Goal: Task Accomplishment & Management: Complete application form

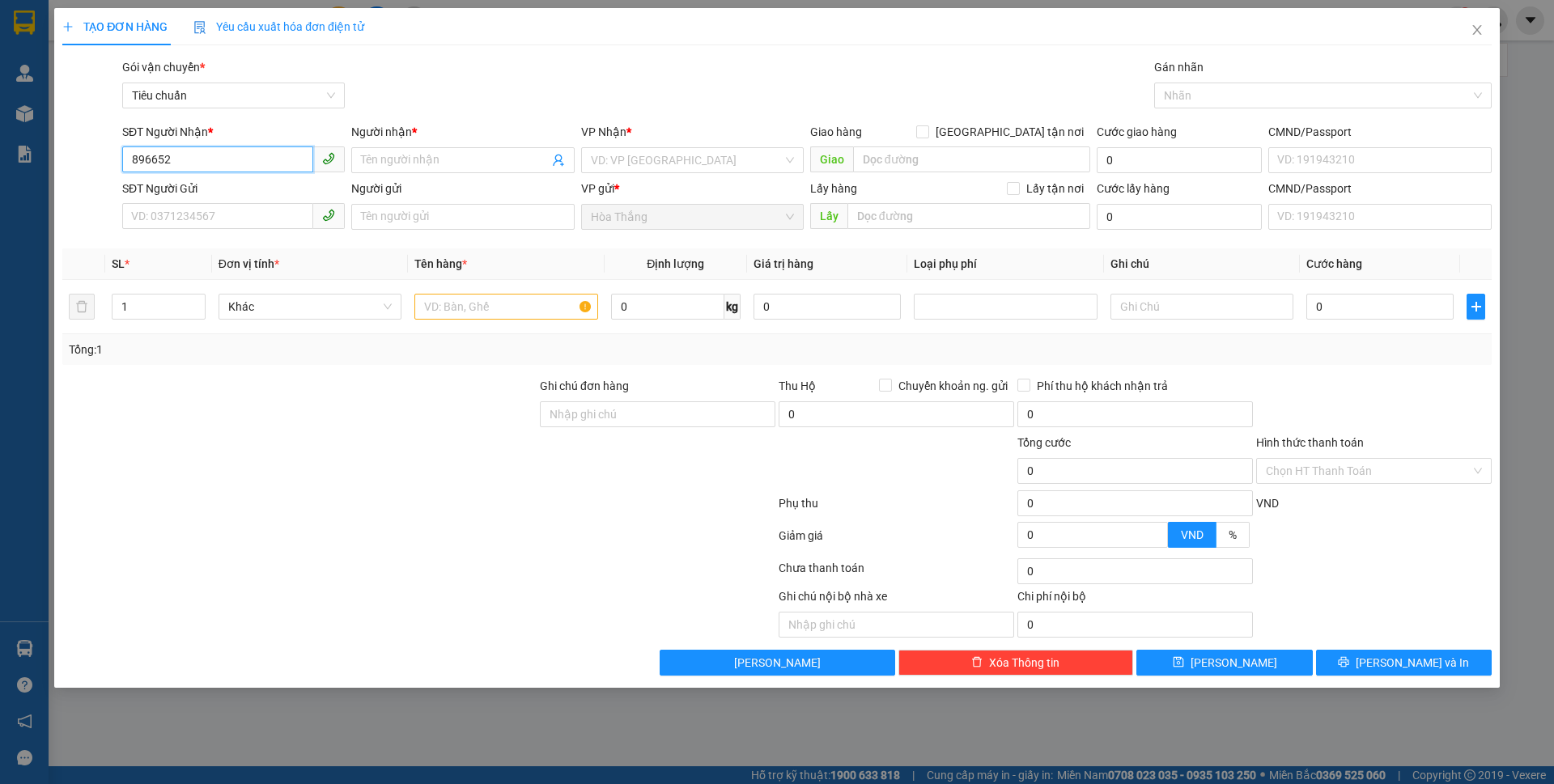
click at [128, 159] on input "896652" at bounding box center [218, 159] width 191 height 26
click at [196, 163] on input "0896652" at bounding box center [218, 159] width 191 height 26
type input "0896652772"
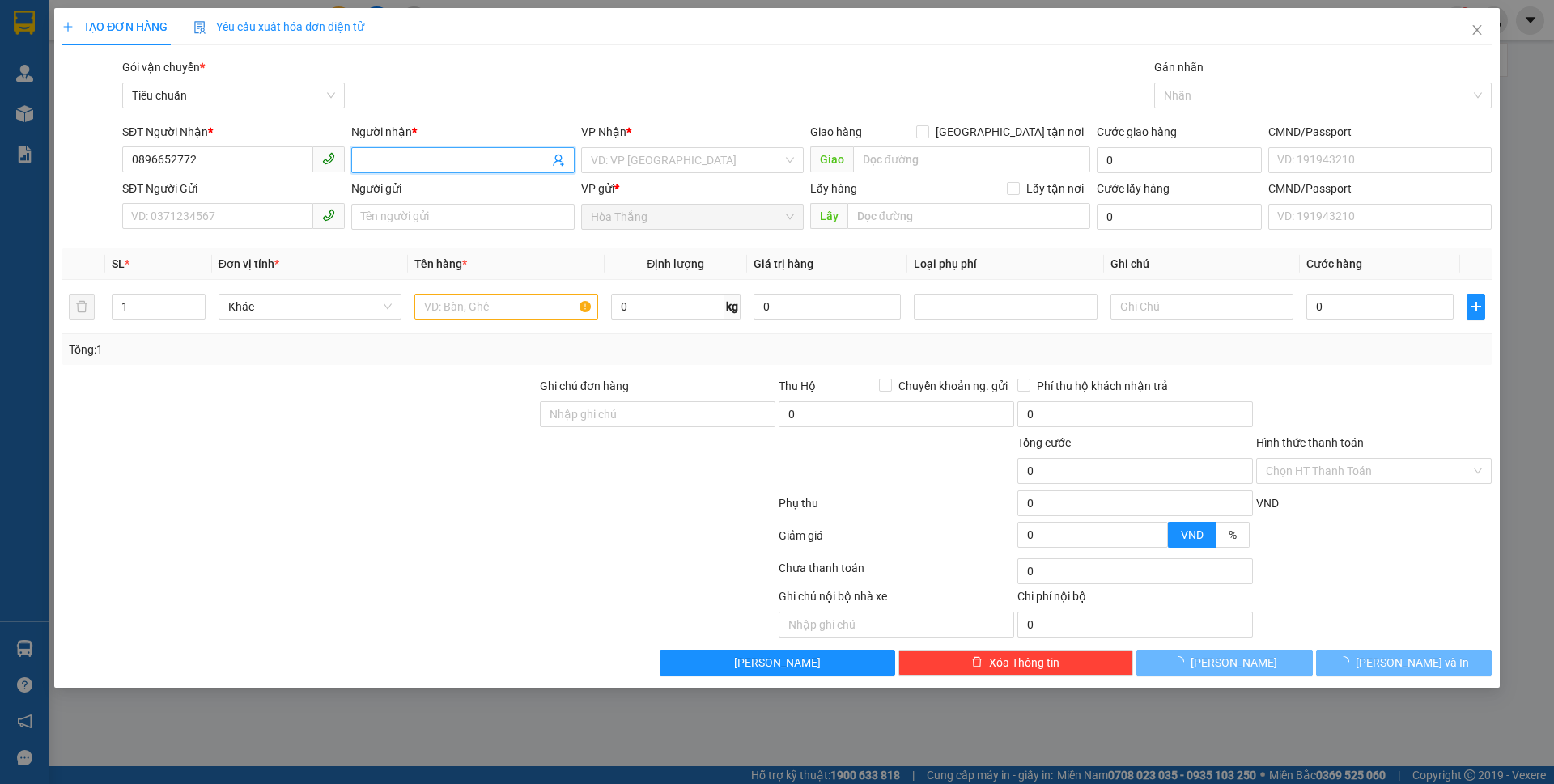
click at [441, 162] on input "Người nhận *" at bounding box center [454, 160] width 187 height 18
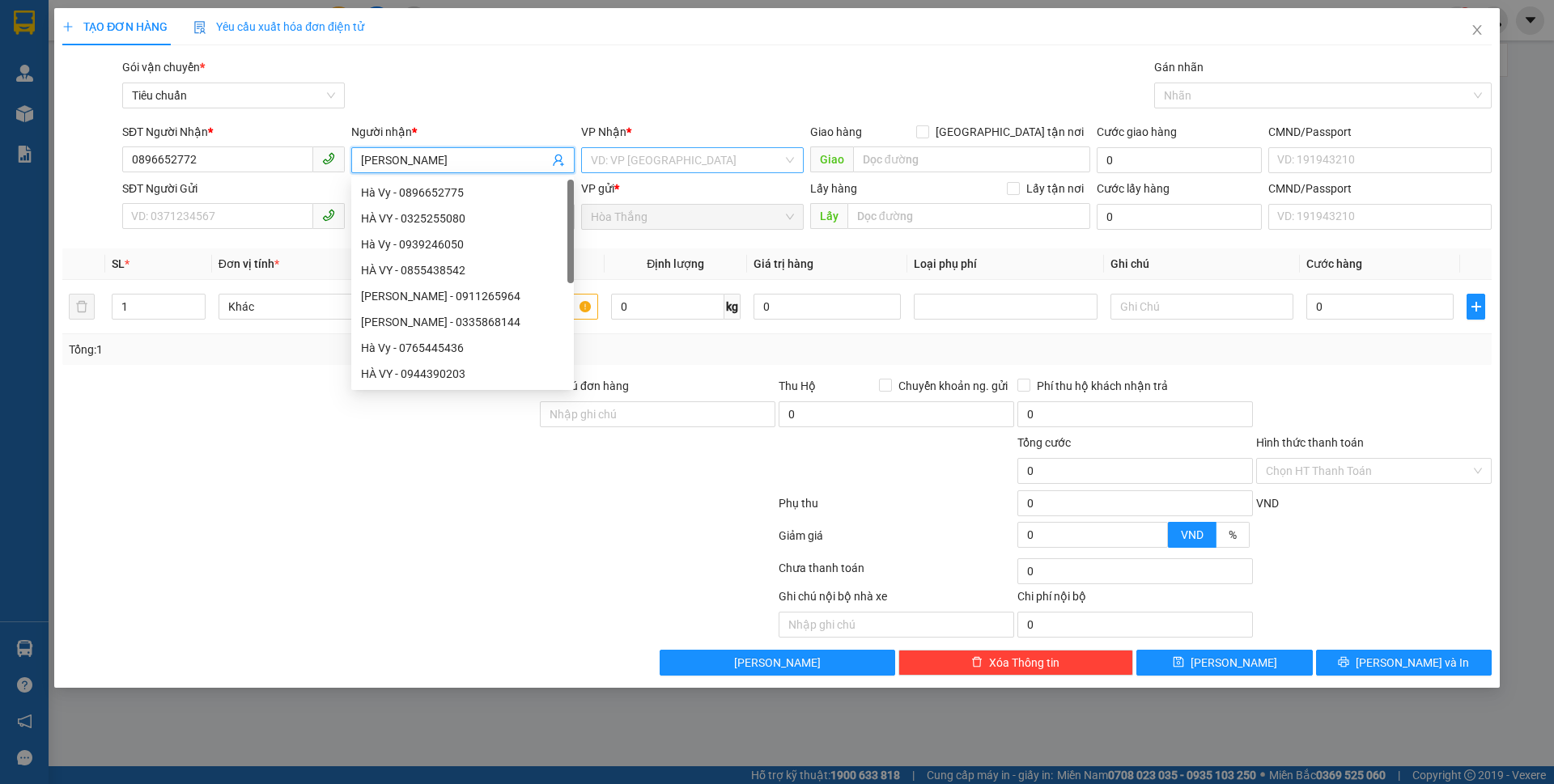
type input "[PERSON_NAME]"
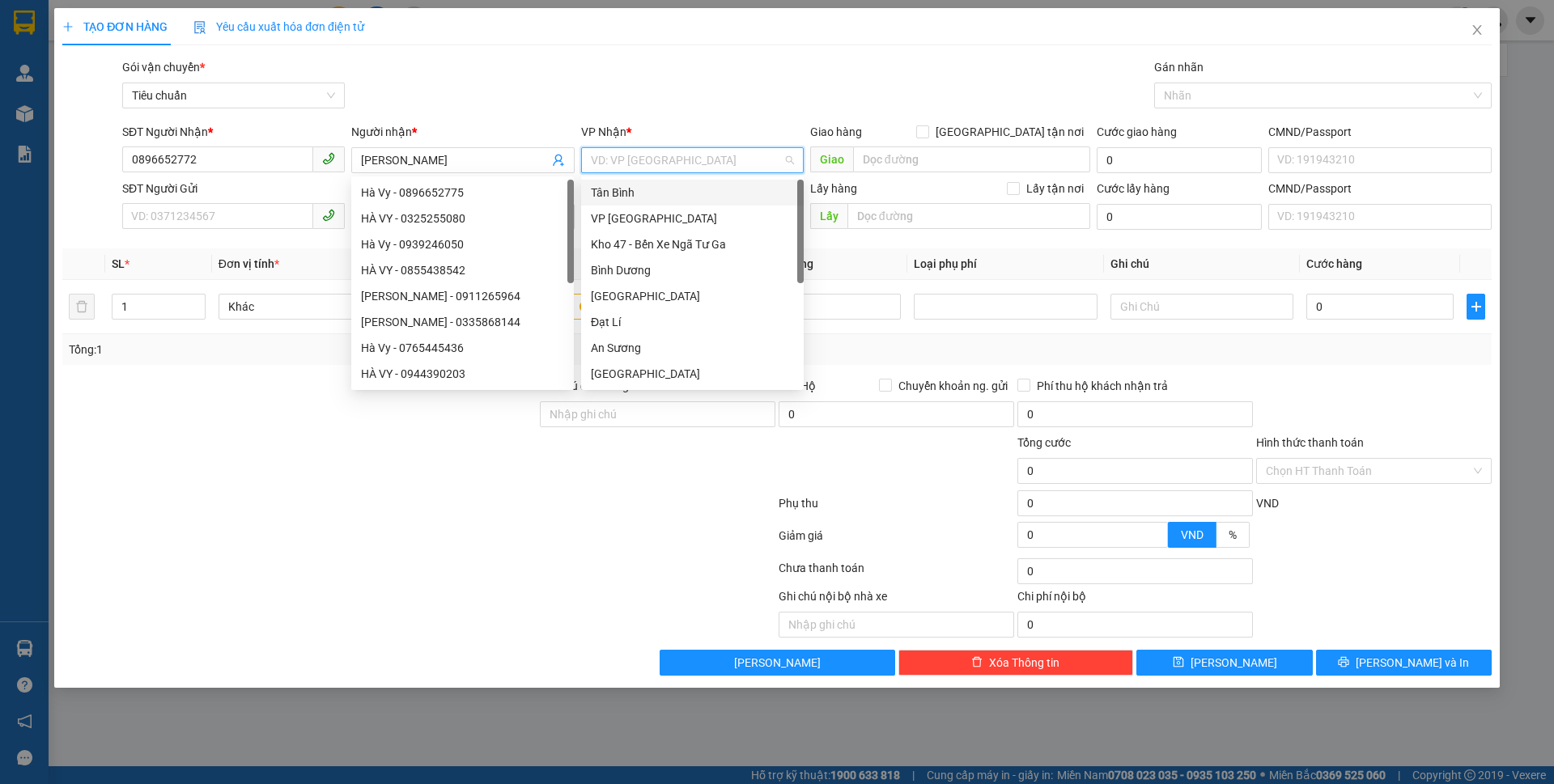
click at [631, 164] on input "search" at bounding box center [686, 160] width 192 height 24
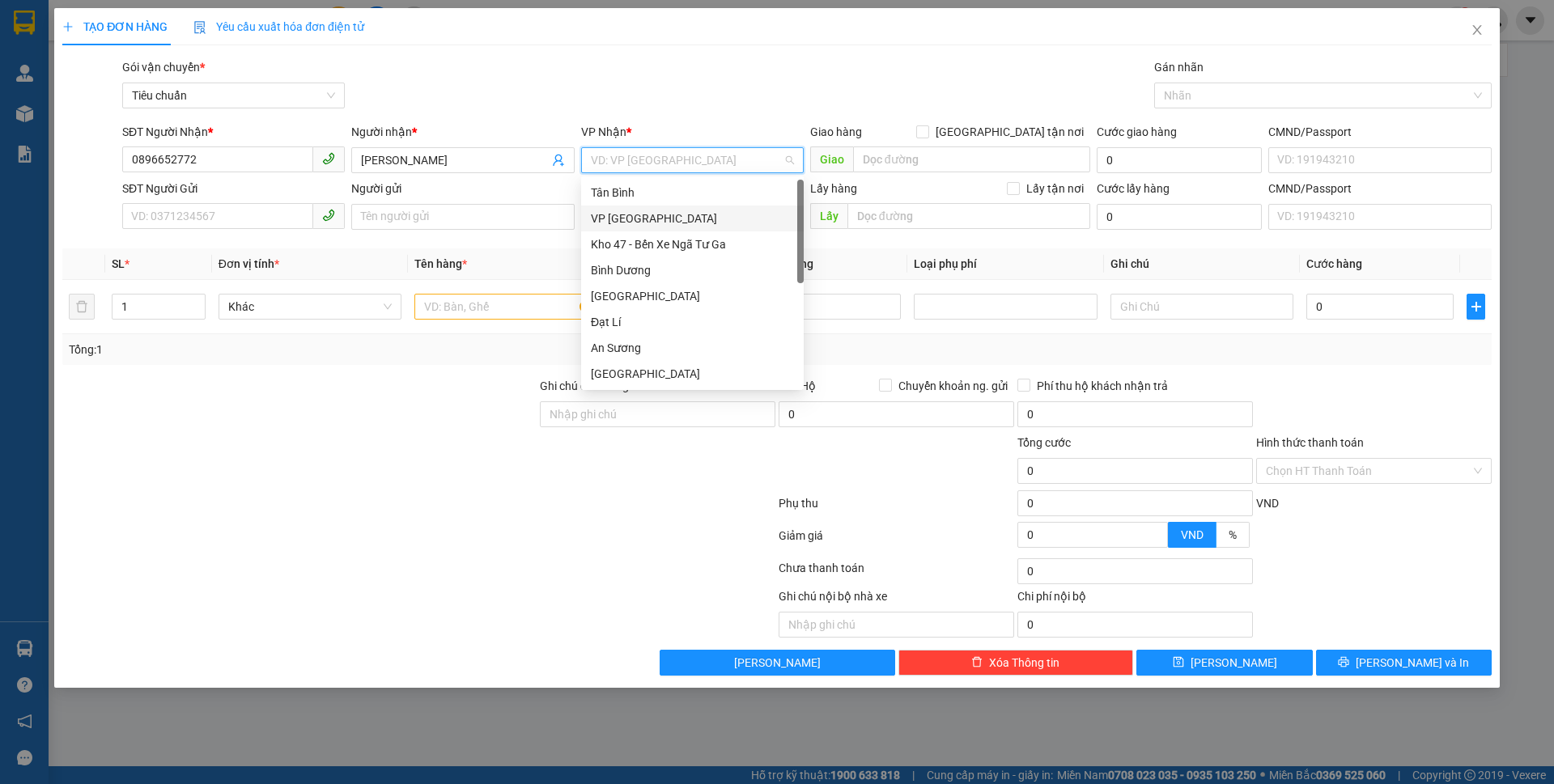
click at [626, 196] on div "Tân Bình" at bounding box center [692, 193] width 203 height 18
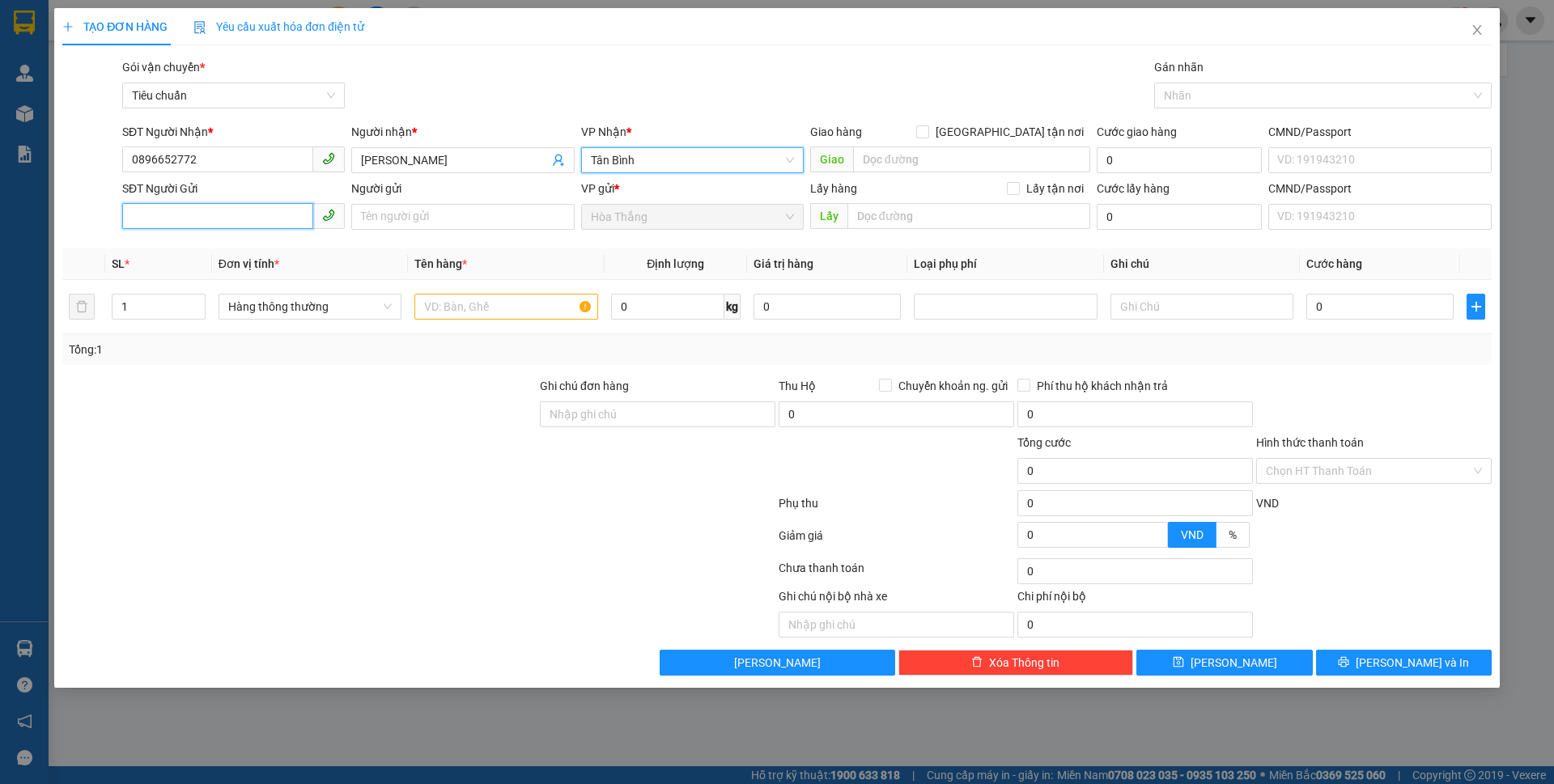
click at [168, 213] on input "SĐT Người Gửi" at bounding box center [218, 216] width 191 height 26
click at [196, 255] on div "0352544602 - [PERSON_NAME]" at bounding box center [234, 249] width 203 height 18
type input "0352544602"
type input "H Hiêm"
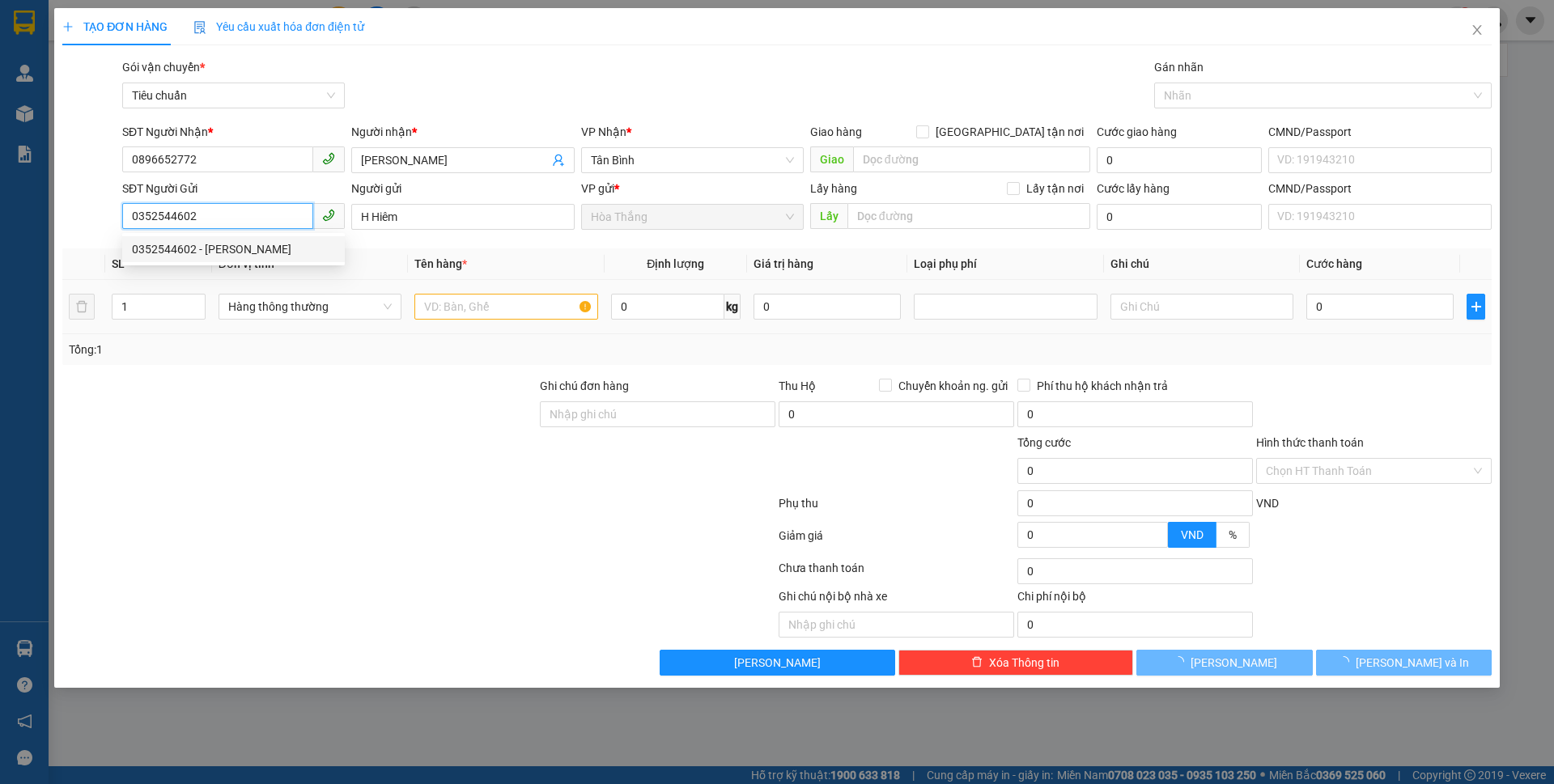
type input "40.000"
type input "0352544602"
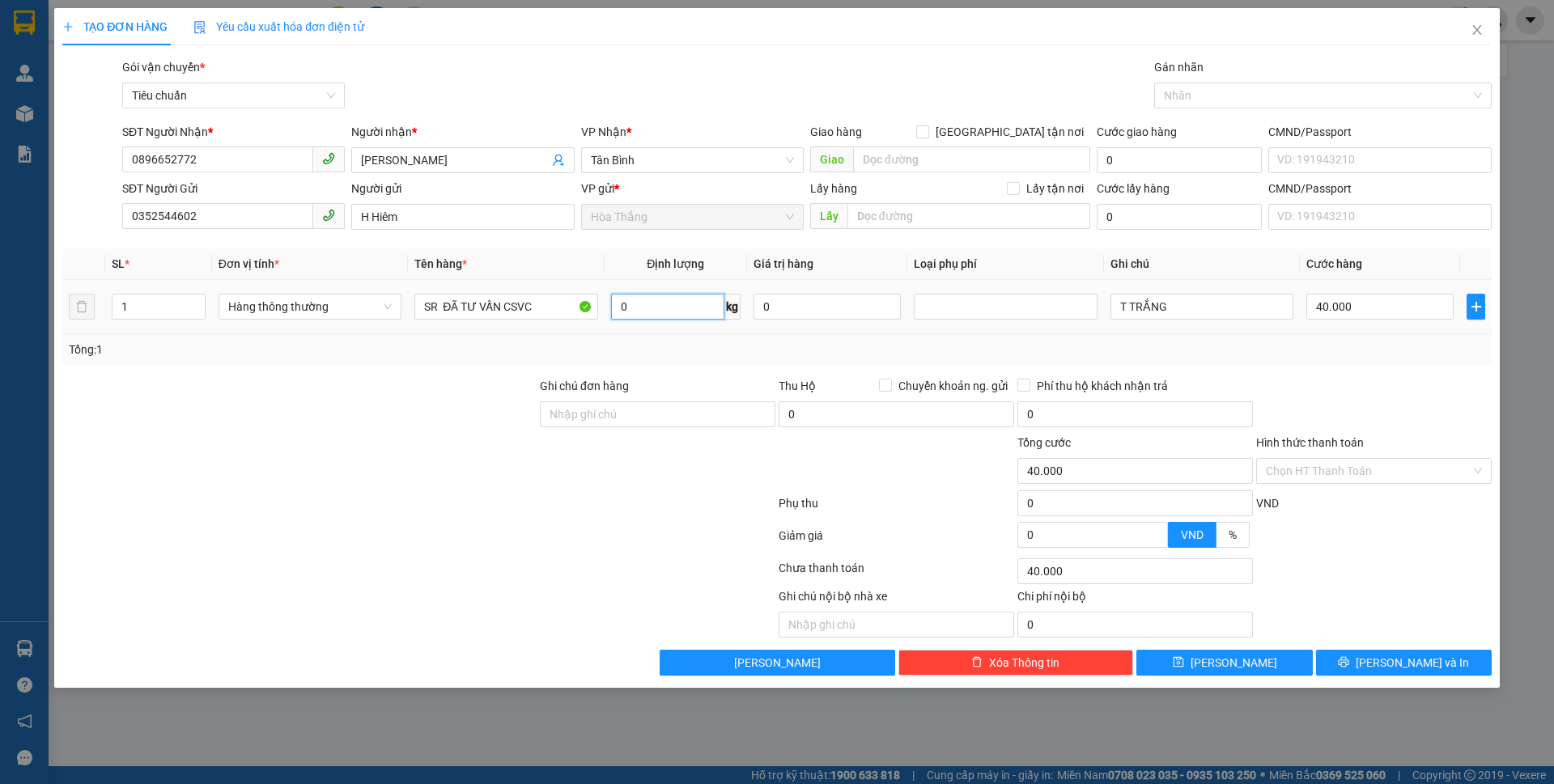
click at [689, 307] on input "0" at bounding box center [668, 307] width 113 height 26
type input "10"
click at [1033, 357] on div "Tổng: 1" at bounding box center [777, 350] width 1417 height 18
click at [1116, 361] on div "Tổng: 1" at bounding box center [777, 350] width 1429 height 31
click at [1360, 653] on button "[PERSON_NAME] và In" at bounding box center [1403, 662] width 175 height 26
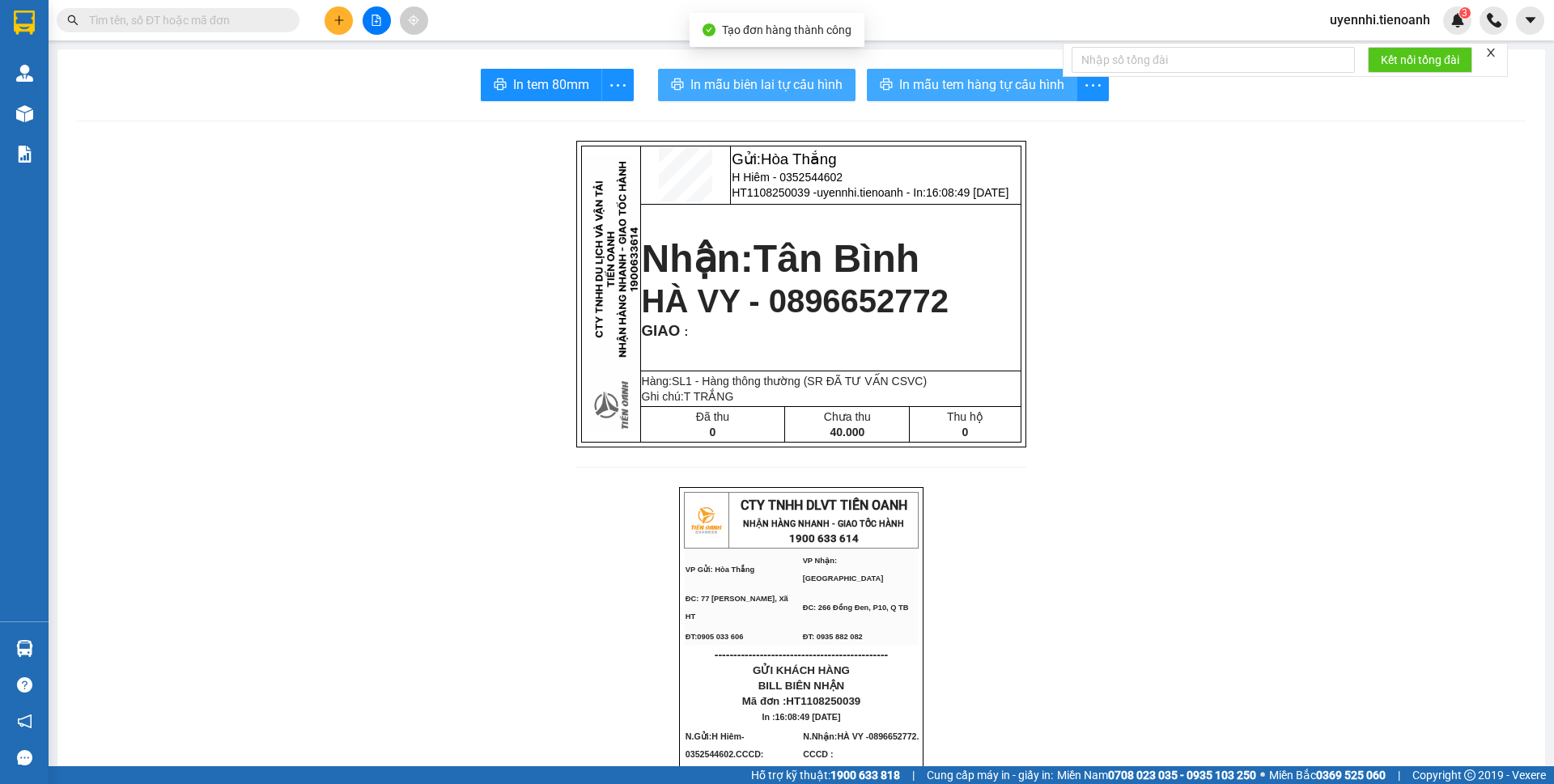
drag, startPoint x: 736, startPoint y: 86, endPoint x: 1038, endPoint y: 85, distance: 302.0
click at [945, 91] on span "In mẫu tem hàng tự cấu hình" at bounding box center [982, 84] width 165 height 20
click at [789, 82] on span "In mẫu biên lai tự cấu hình" at bounding box center [766, 84] width 152 height 20
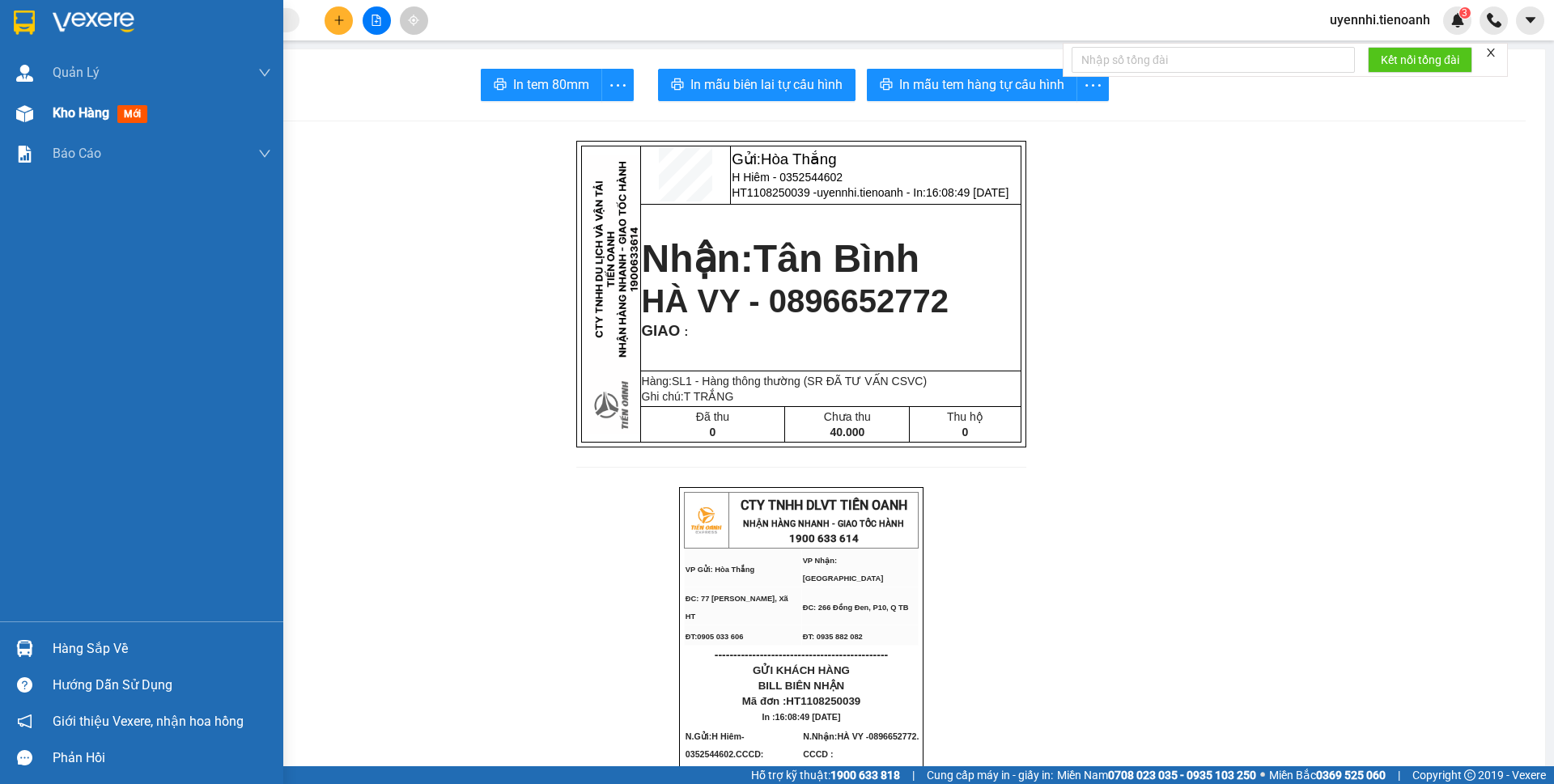
click at [74, 121] on span "Kho hàng" at bounding box center [81, 113] width 57 height 15
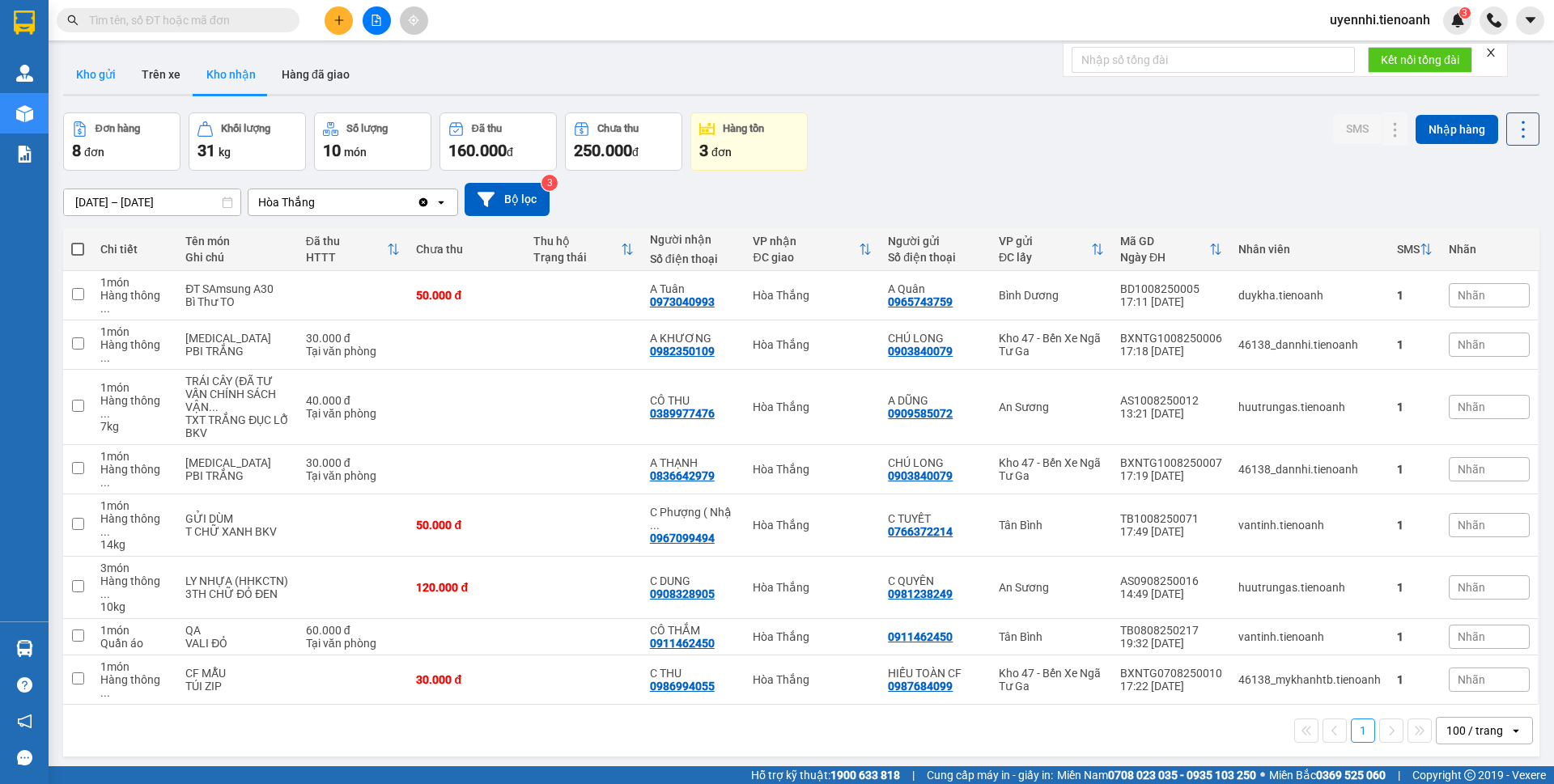
click at [102, 80] on button "Kho gửi" at bounding box center [96, 74] width 65 height 39
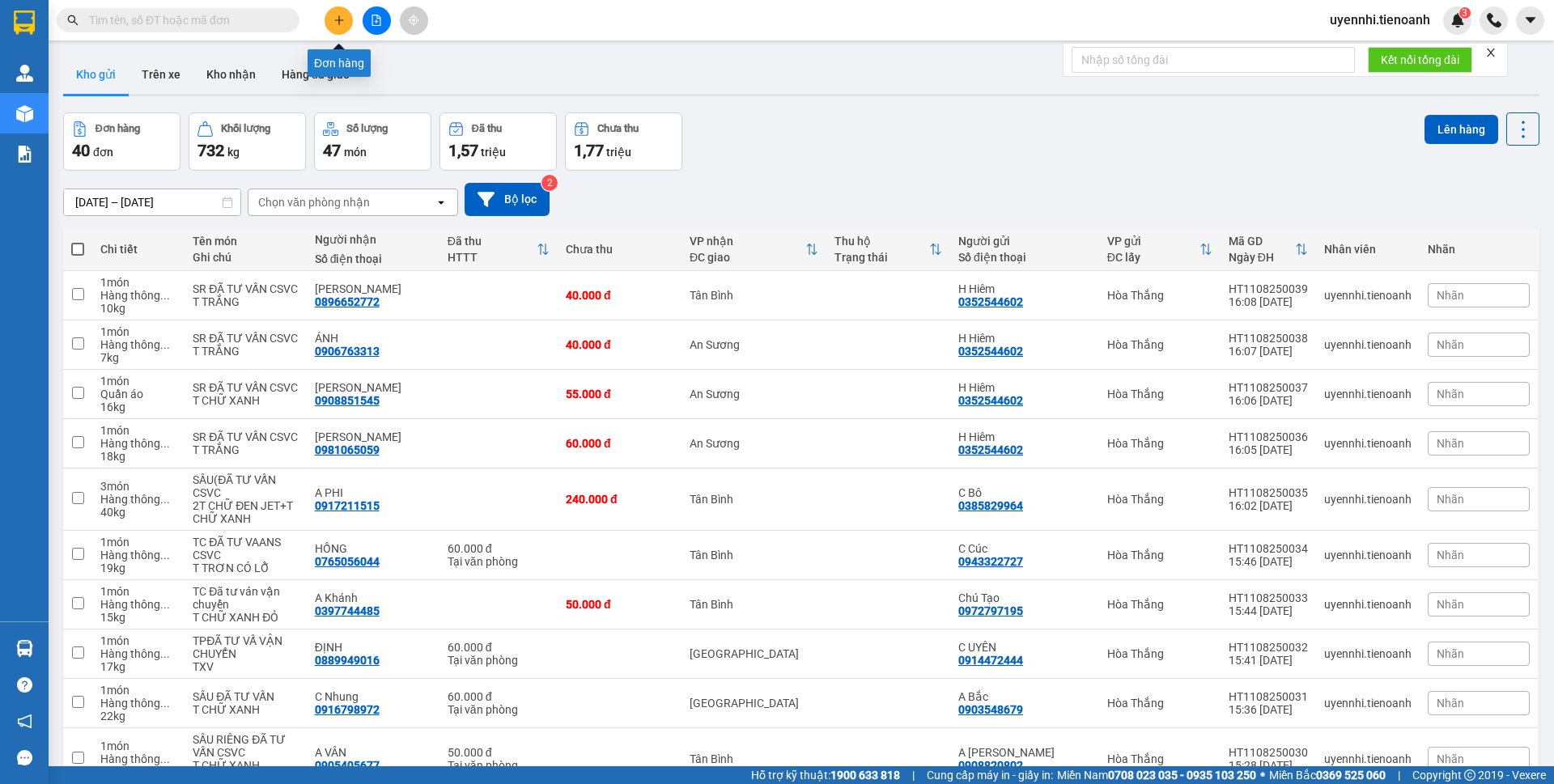
click at [346, 20] on button at bounding box center [339, 21] width 29 height 29
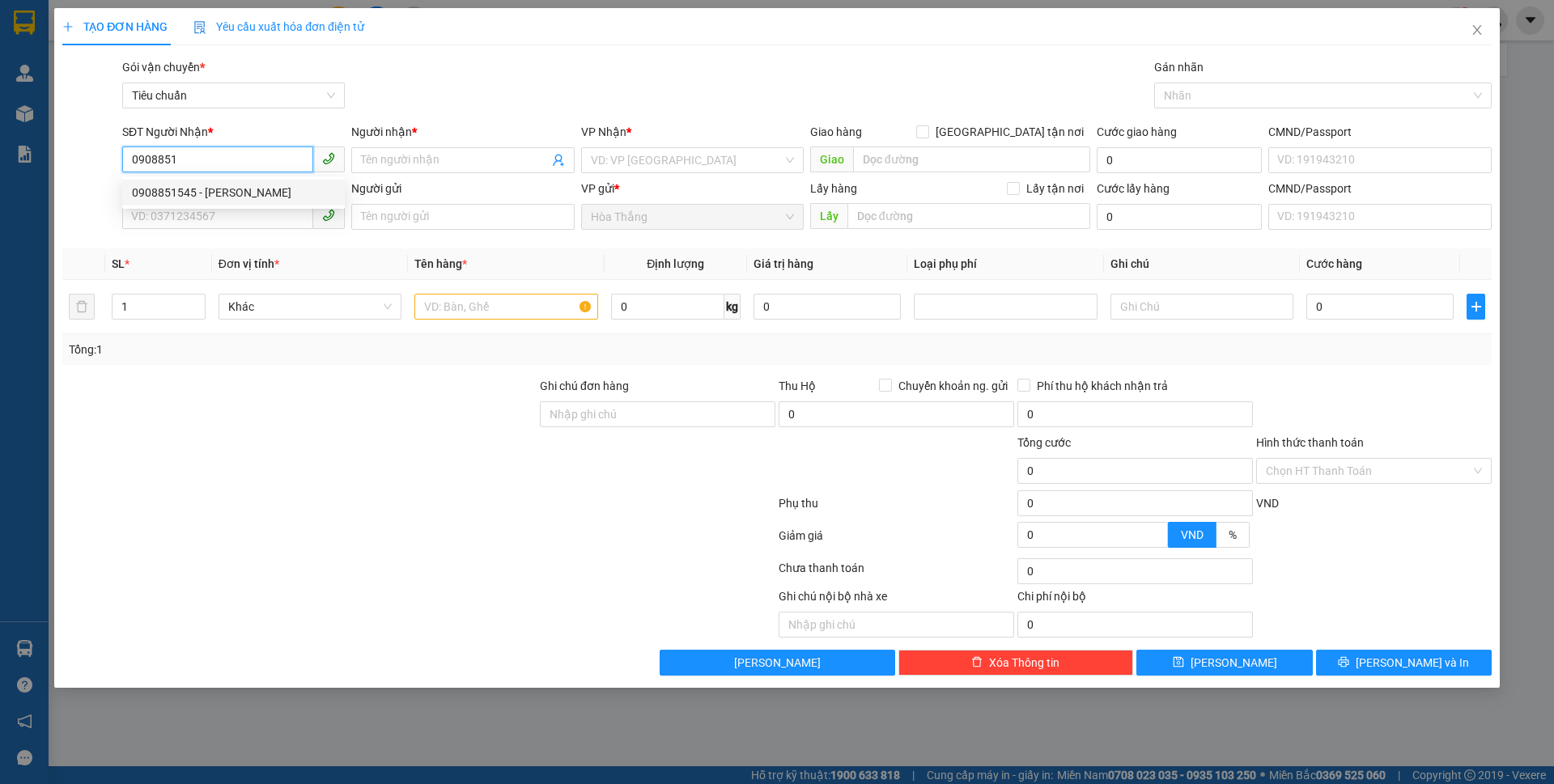
click at [237, 196] on div "0908851545 - [PERSON_NAME]" at bounding box center [234, 193] width 203 height 18
type input "0908851545"
type input "[PERSON_NAME]"
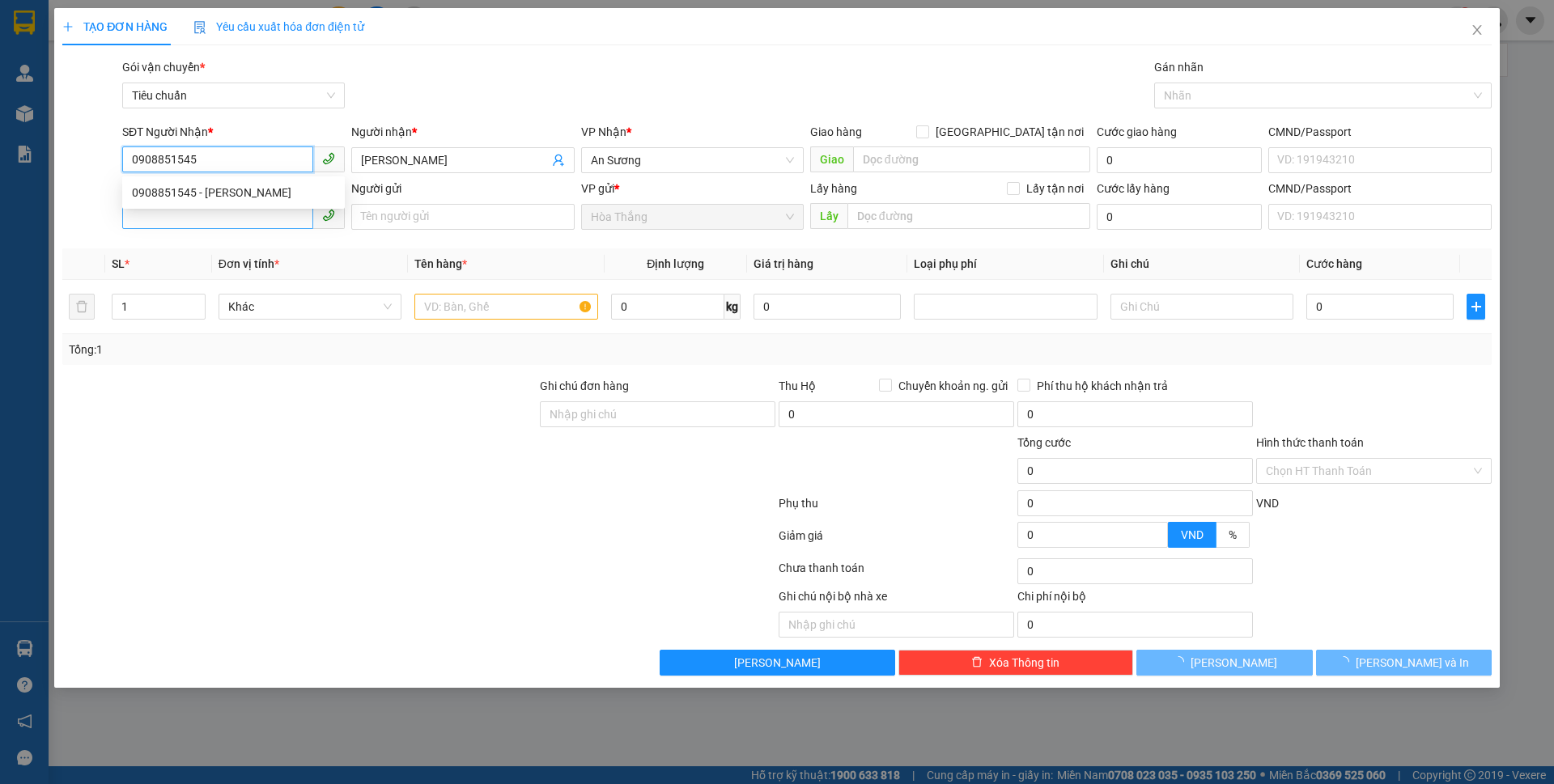
type input "0908851545"
type input "55.000"
click at [187, 219] on input "SĐT Người Gửi" at bounding box center [218, 216] width 191 height 26
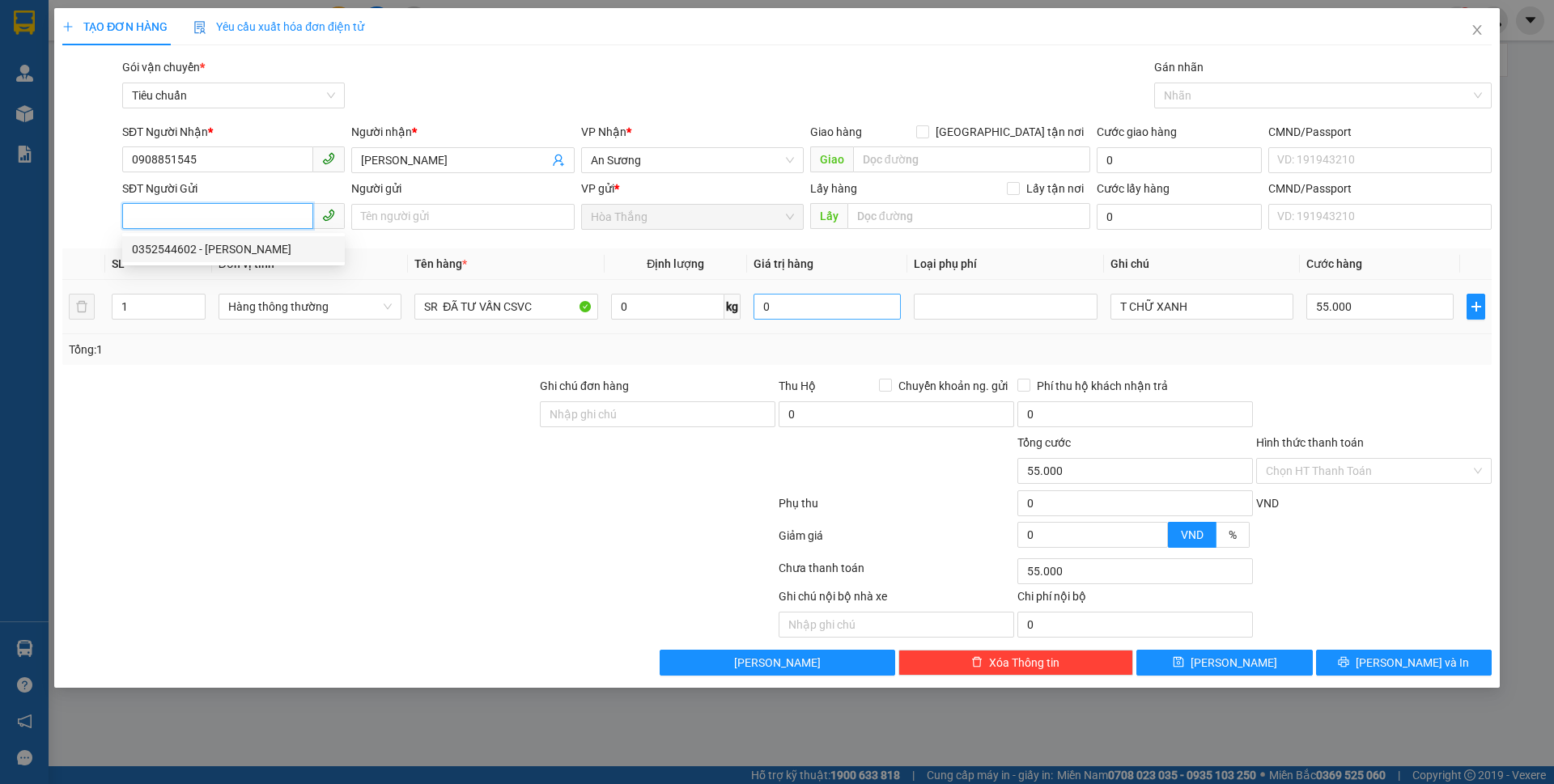
drag, startPoint x: 233, startPoint y: 250, endPoint x: 799, endPoint y: 314, distance: 569.6
click at [233, 249] on div "0352544602 - [PERSON_NAME]" at bounding box center [234, 249] width 203 height 18
type input "0352544602"
type input "H Hiêm"
click at [671, 303] on input "0" at bounding box center [668, 307] width 113 height 26
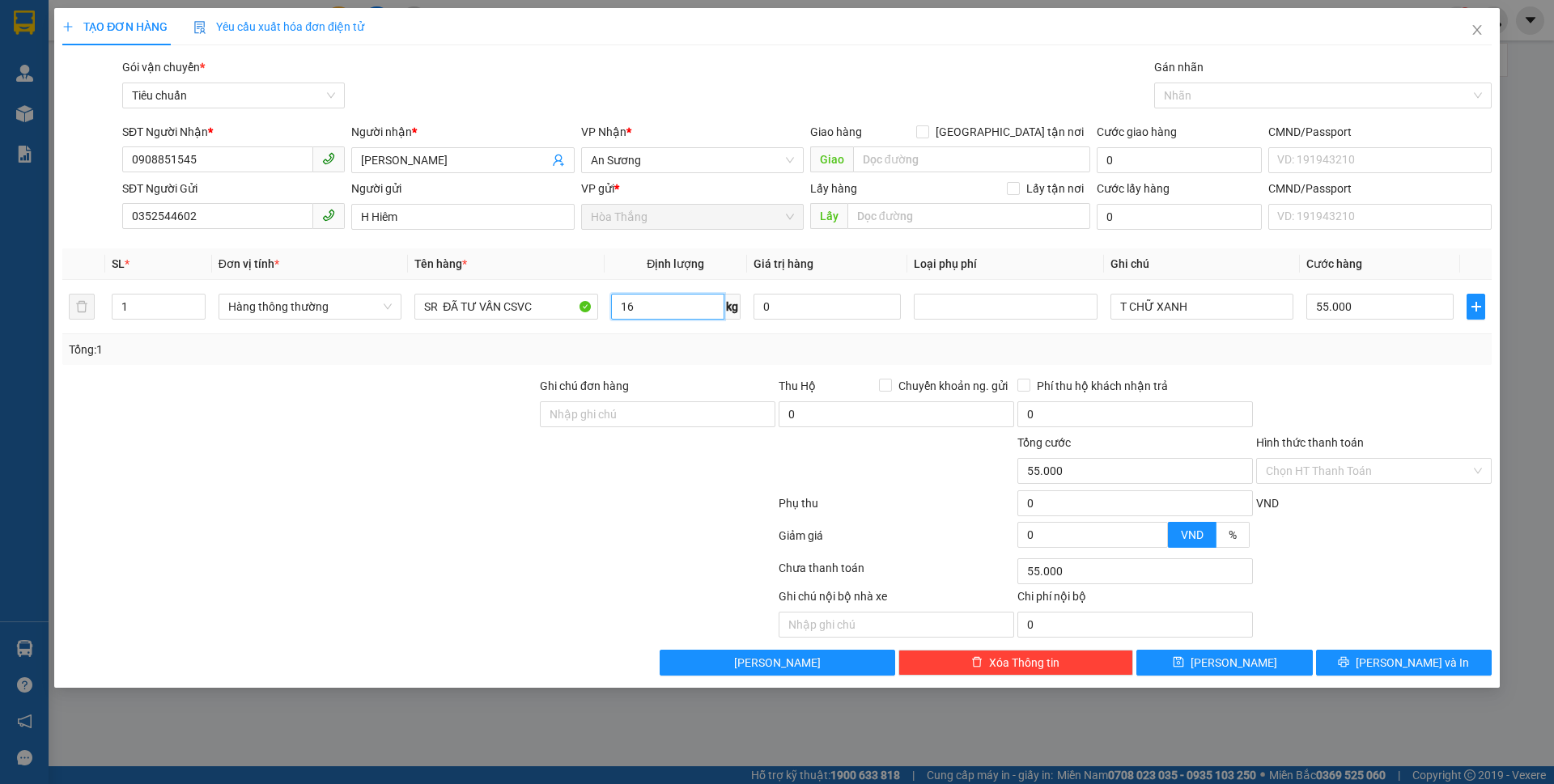
type input "16"
click at [437, 380] on div at bounding box center [299, 405] width 477 height 57
drag, startPoint x: 437, startPoint y: 380, endPoint x: 1417, endPoint y: 277, distance: 985.4
click at [439, 380] on div at bounding box center [299, 405] width 477 height 57
click at [1369, 307] on input "55.000" at bounding box center [1380, 307] width 148 height 26
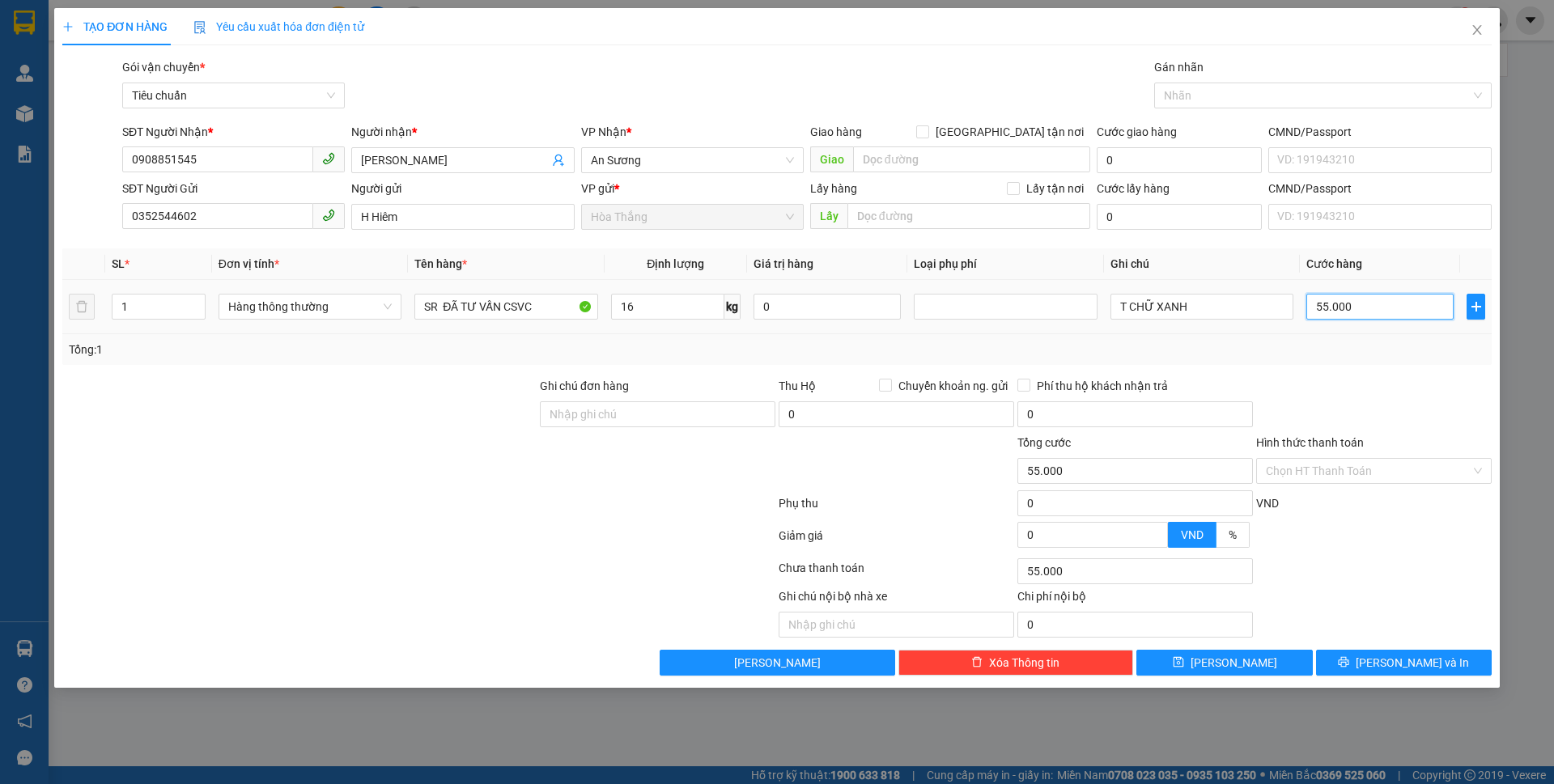
type input "6"
type input "60"
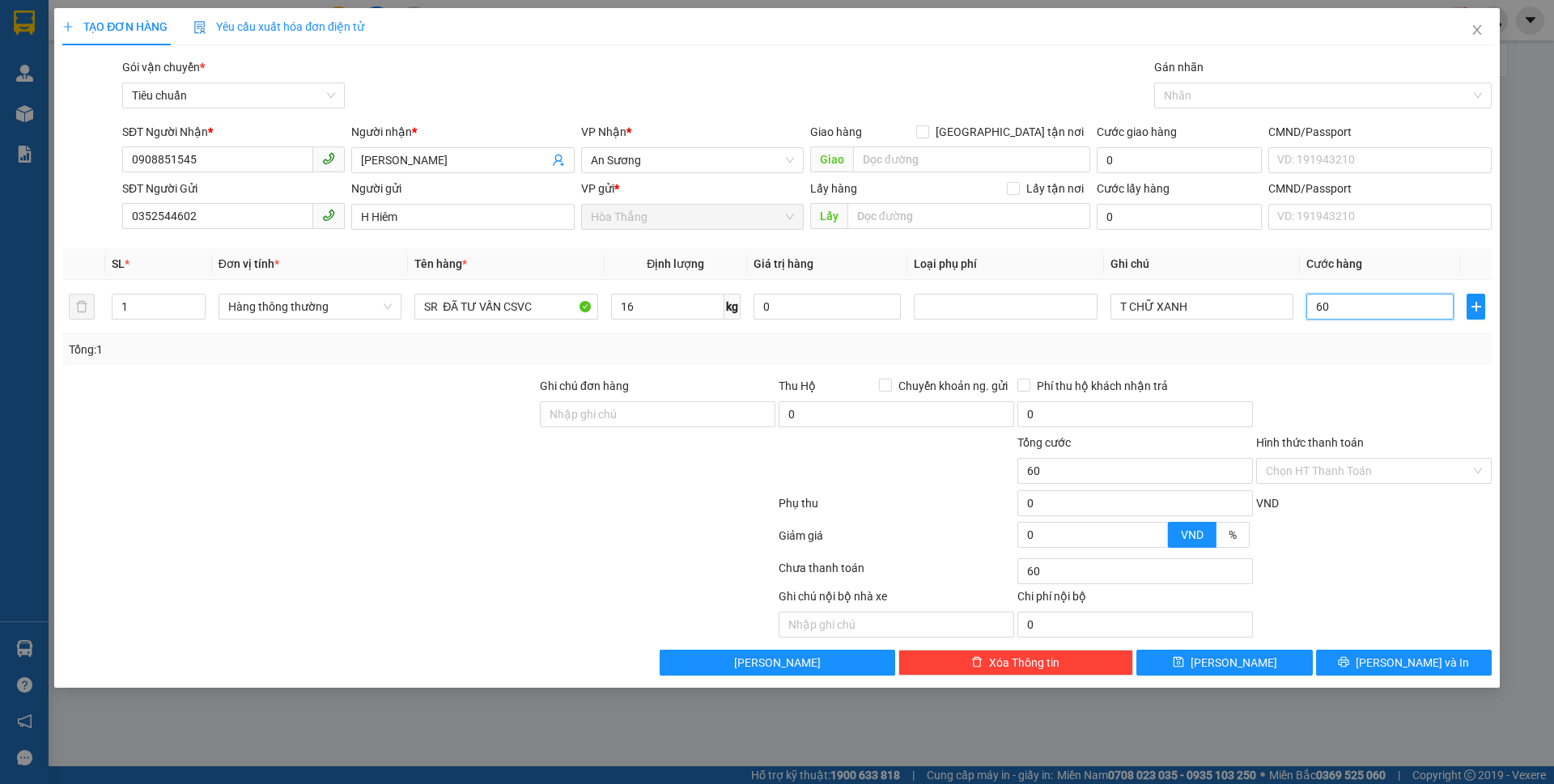
type input "60"
type input "60.000"
click at [1372, 367] on div "Transit Pickup Surcharge Ids Transit Deliver Surcharge Ids Transit Deliver Surc…" at bounding box center [777, 367] width 1429 height 617
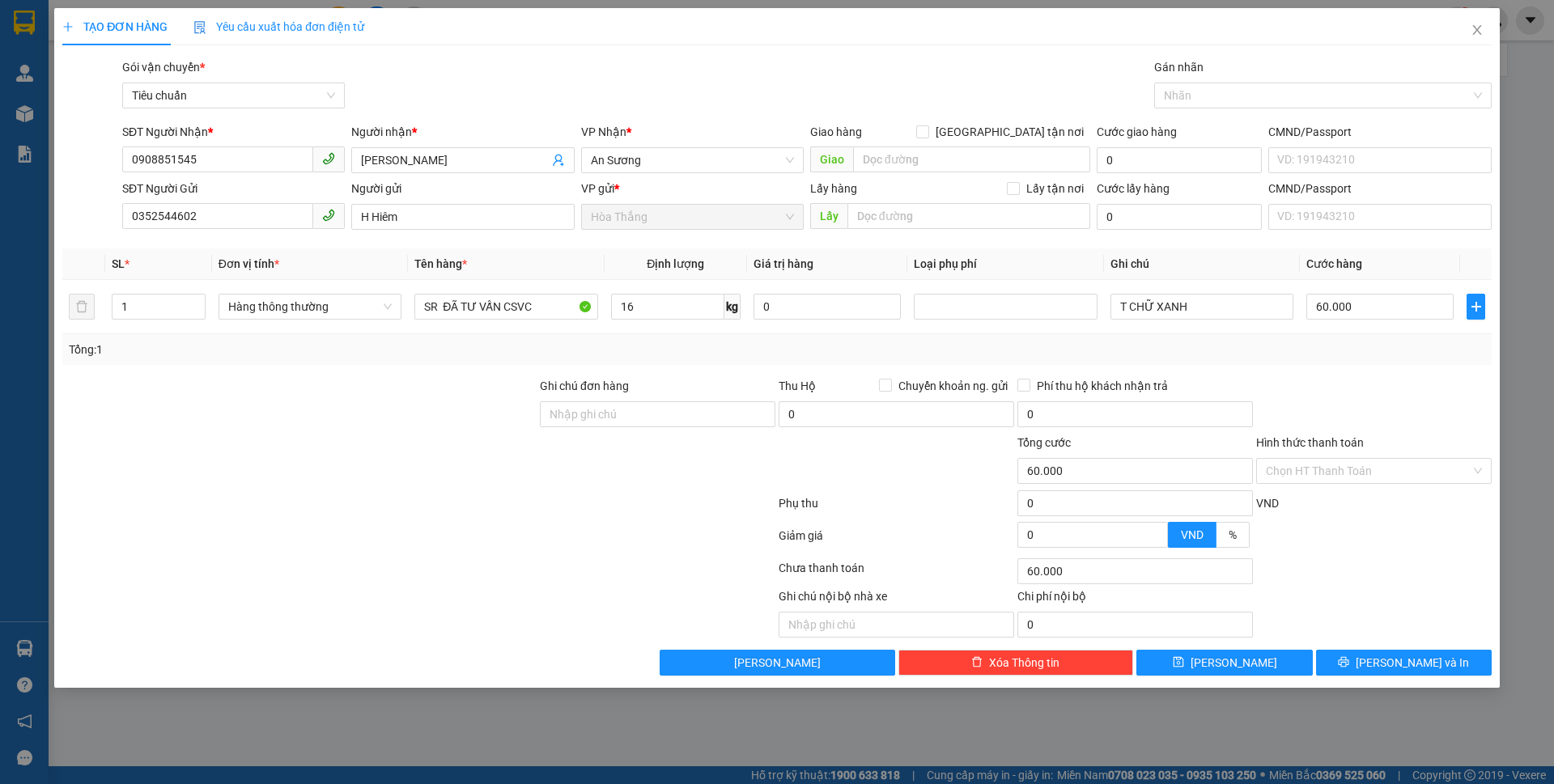
click at [1403, 643] on div "Transit Pickup Surcharge Ids Transit Deliver Surcharge Ids Transit Deliver Surc…" at bounding box center [777, 367] width 1429 height 617
click at [1403, 658] on span "[PERSON_NAME] và In" at bounding box center [1413, 662] width 113 height 18
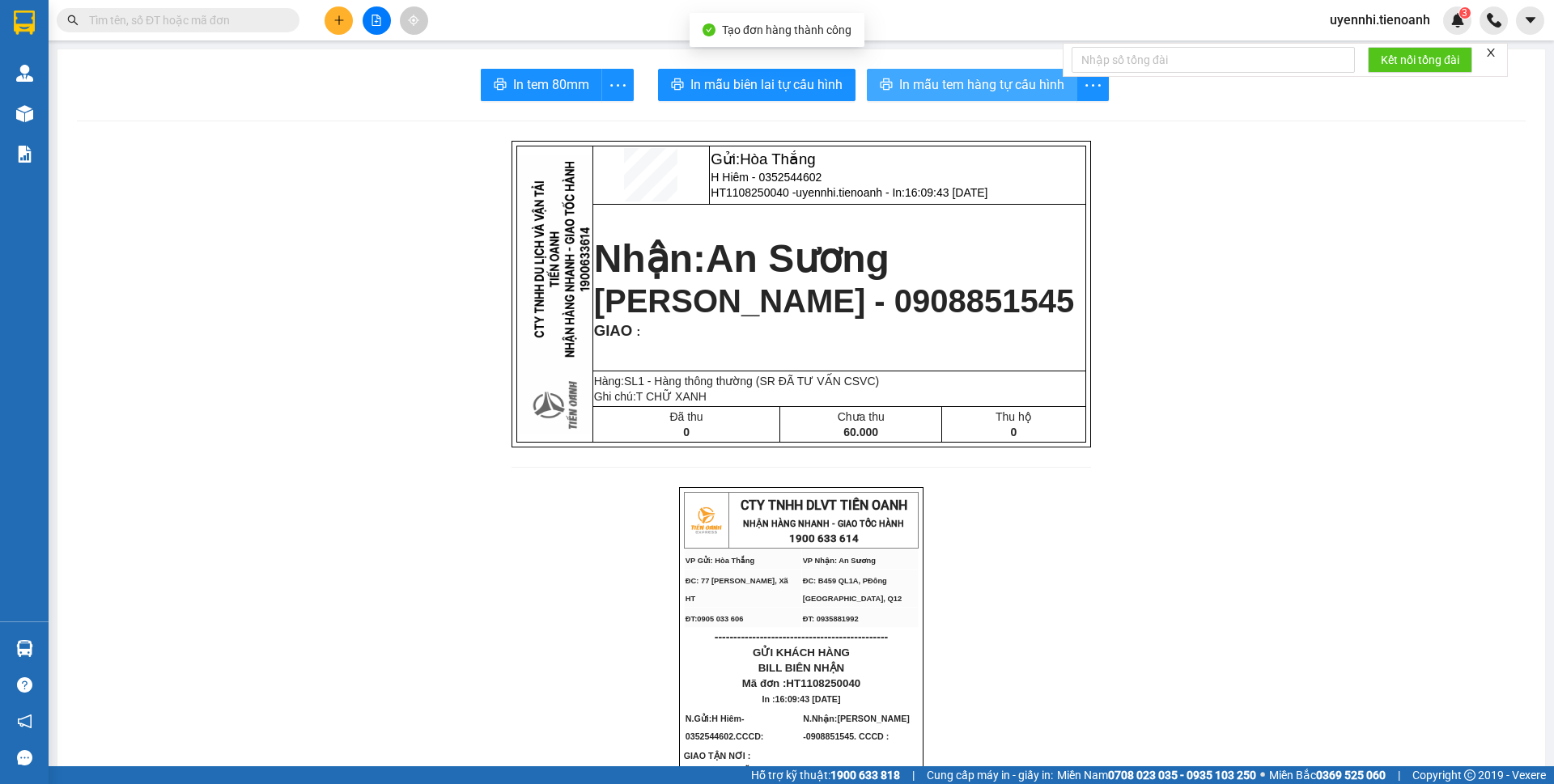
click at [916, 76] on span "In mẫu tem hàng tự cấu hình" at bounding box center [982, 84] width 165 height 20
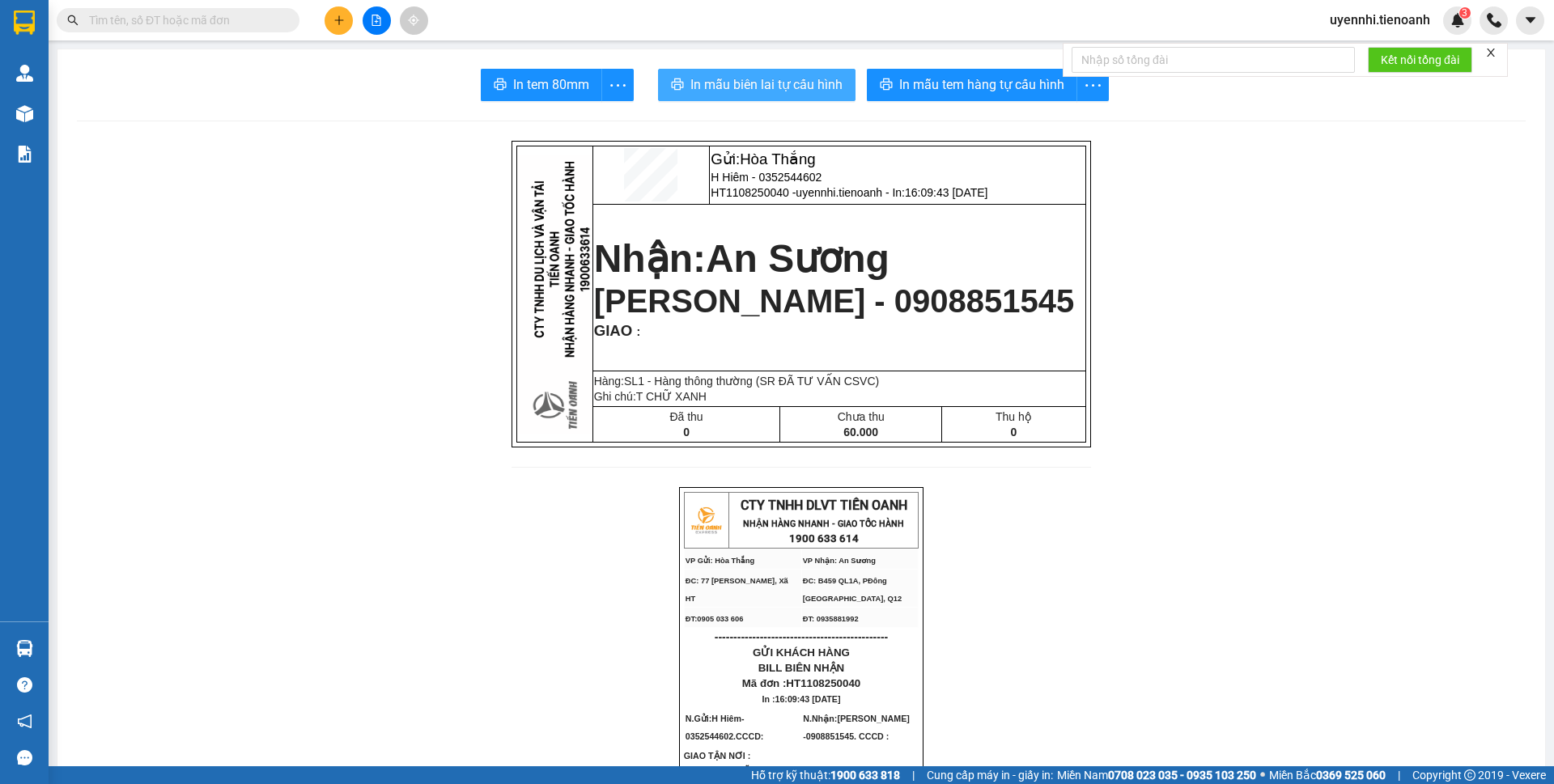
click at [740, 93] on span "In mẫu biên lai tự cấu hình" at bounding box center [766, 84] width 152 height 20
click at [893, 74] on button "In mẫu tem hàng tự cấu hình" at bounding box center [972, 85] width 211 height 33
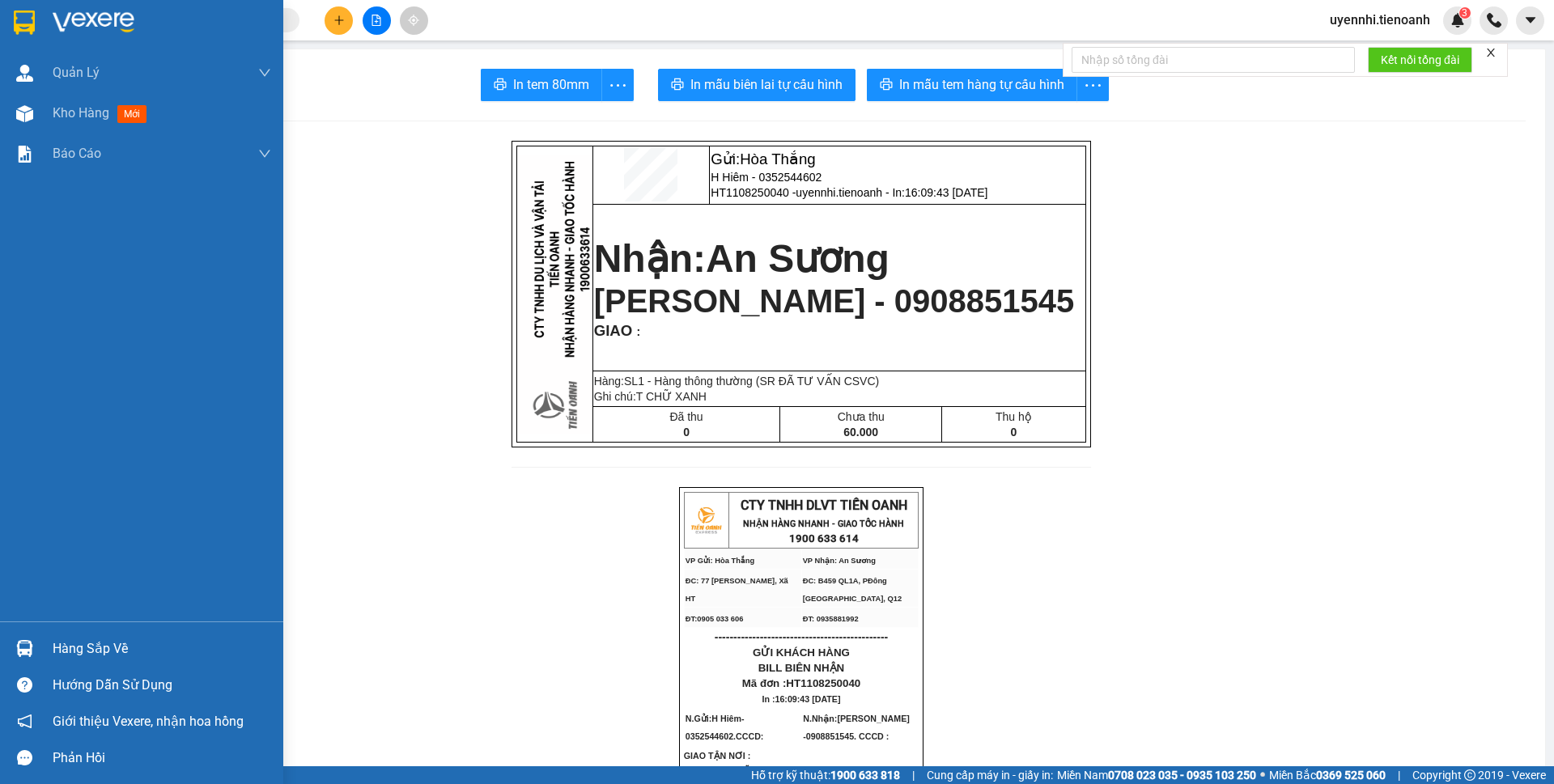
drag, startPoint x: 54, startPoint y: 112, endPoint x: 1090, endPoint y: 1, distance: 1041.9
click at [55, 112] on span "Kho hàng" at bounding box center [81, 113] width 57 height 15
click at [73, 120] on span "Kho hàng" at bounding box center [81, 113] width 57 height 15
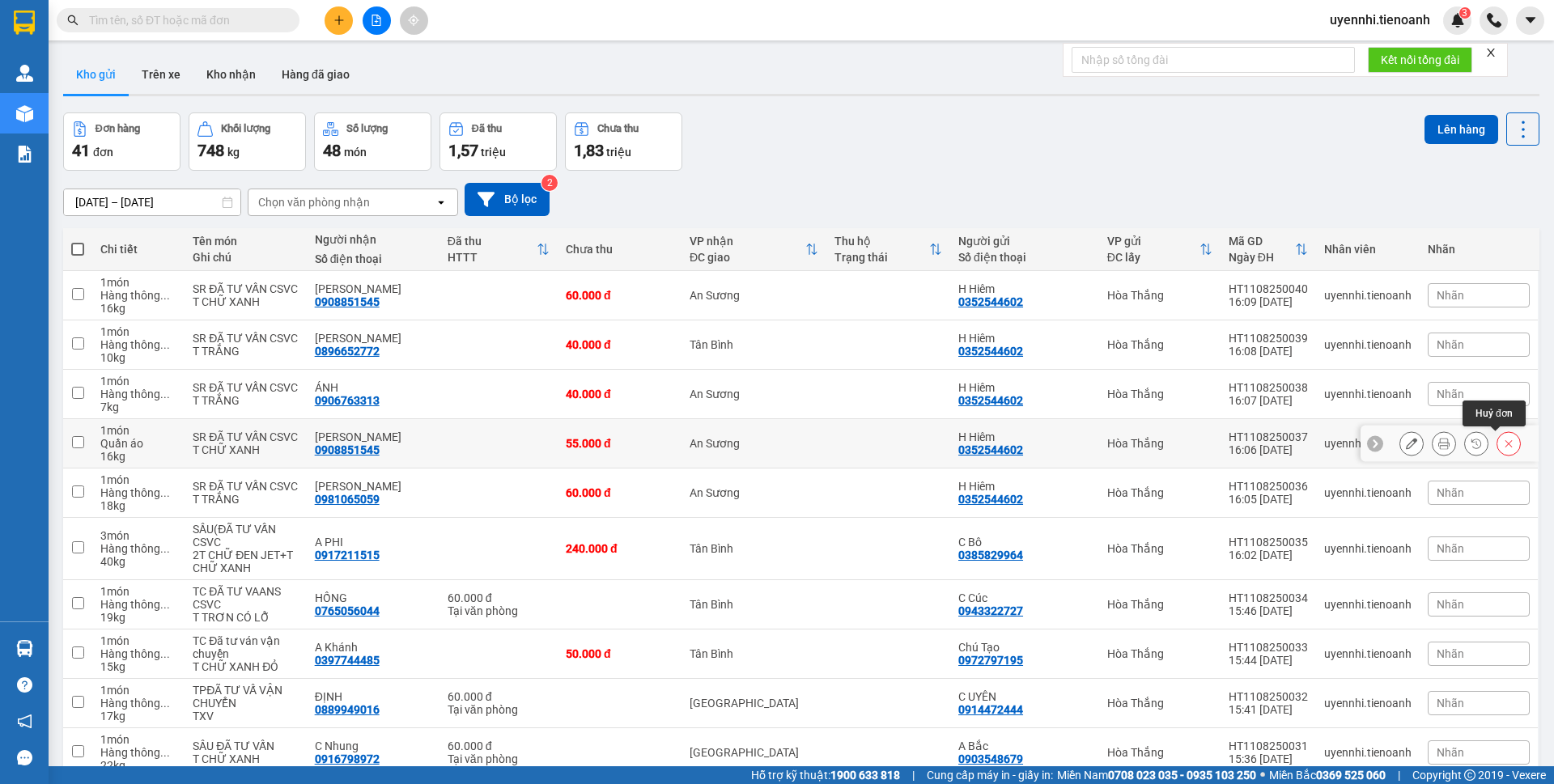
click at [1500, 448] on button at bounding box center [1509, 444] width 23 height 29
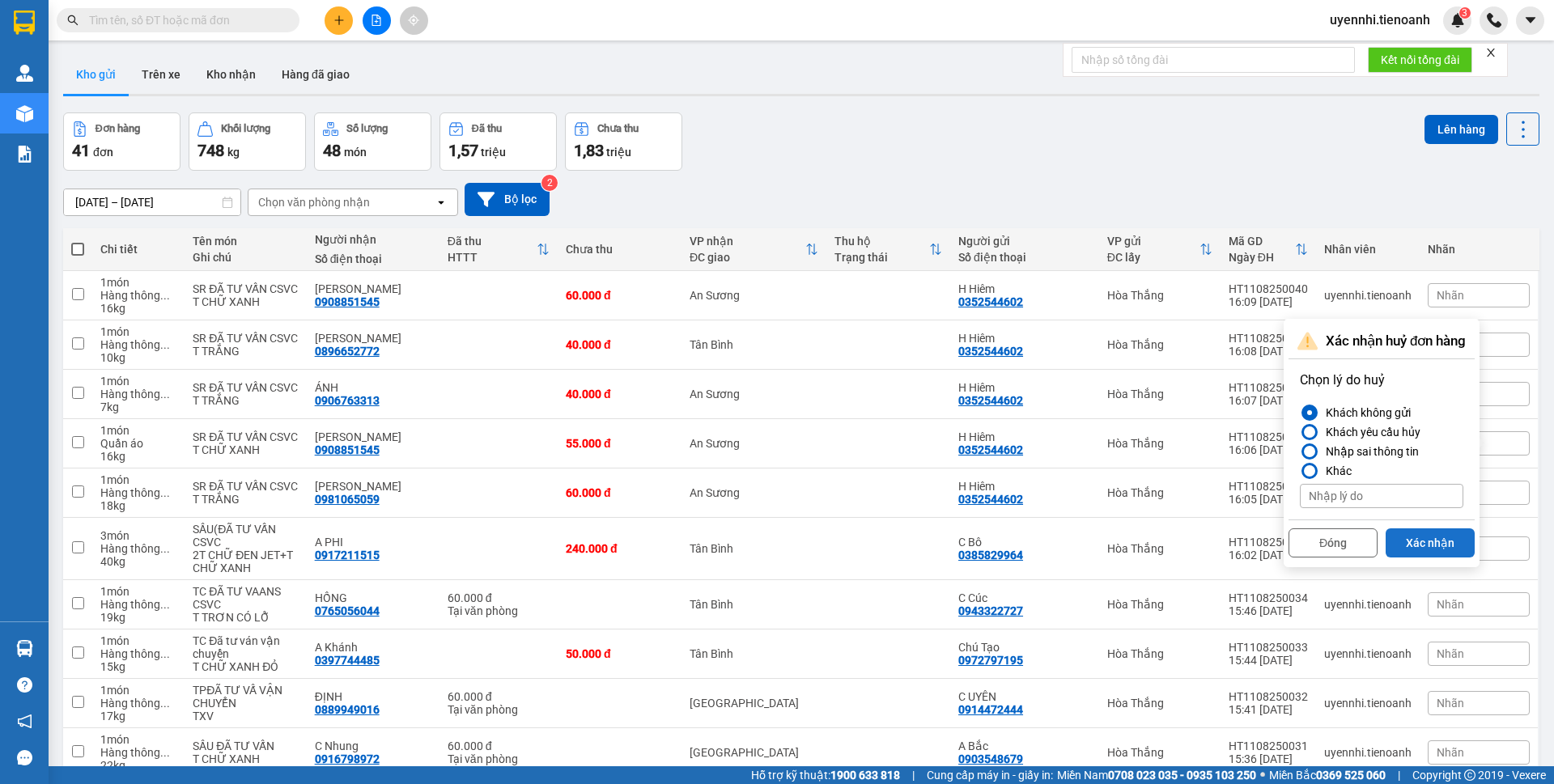
click at [1413, 542] on button "Xác nhận" at bounding box center [1430, 542] width 89 height 29
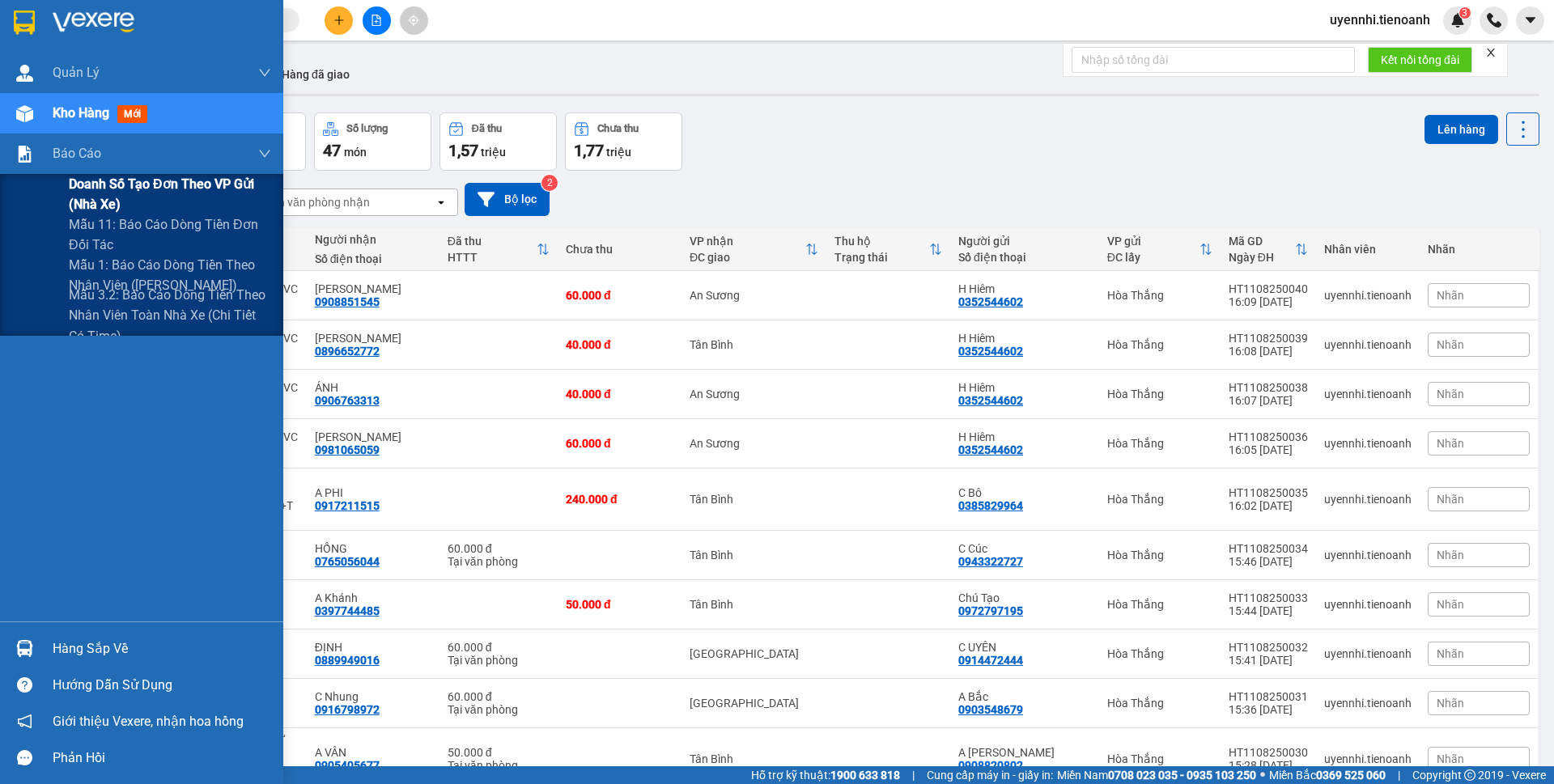
click at [88, 190] on span "Doanh số tạo đơn theo VP gửi (nhà xe)" at bounding box center [170, 195] width 202 height 40
